Goal: Navigation & Orientation: Find specific page/section

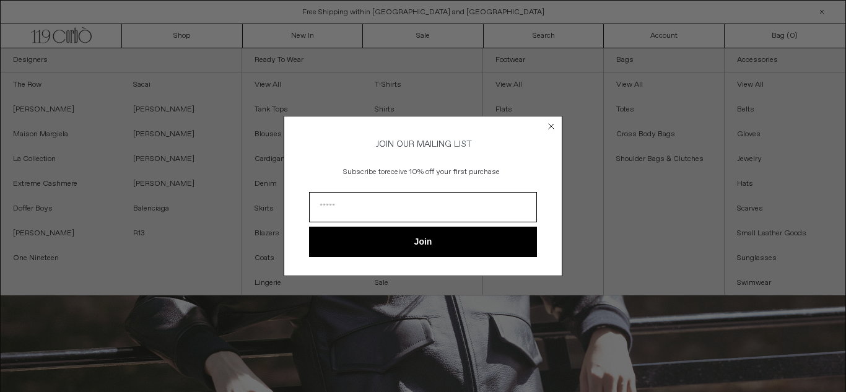
click at [553, 121] on circle "Close dialog" at bounding box center [551, 127] width 12 height 12
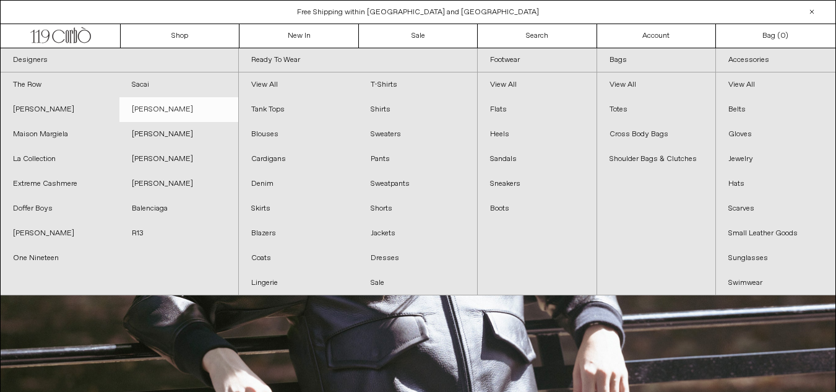
click at [138, 108] on link "[PERSON_NAME]" at bounding box center [178, 109] width 119 height 25
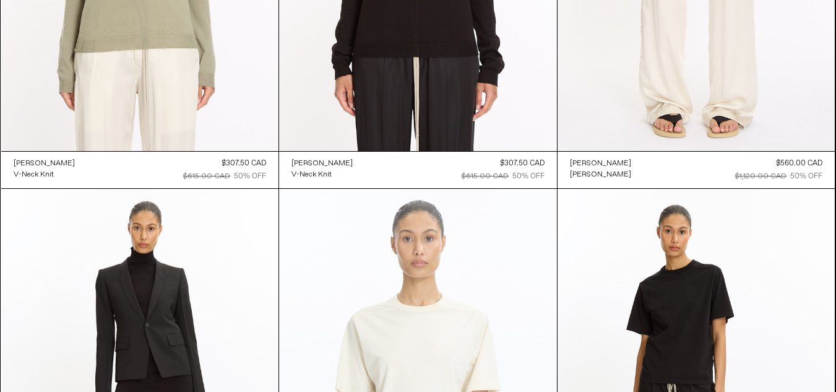
scroll to position [3687, 0]
